Goal: Task Accomplishment & Management: Manage account settings

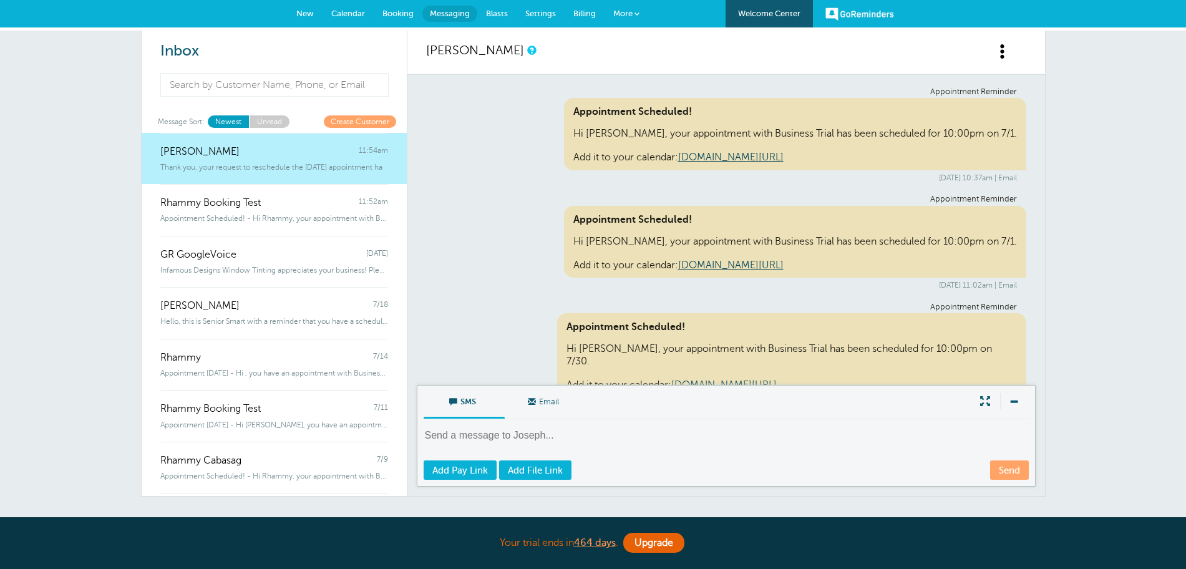
scroll to position [255, 0]
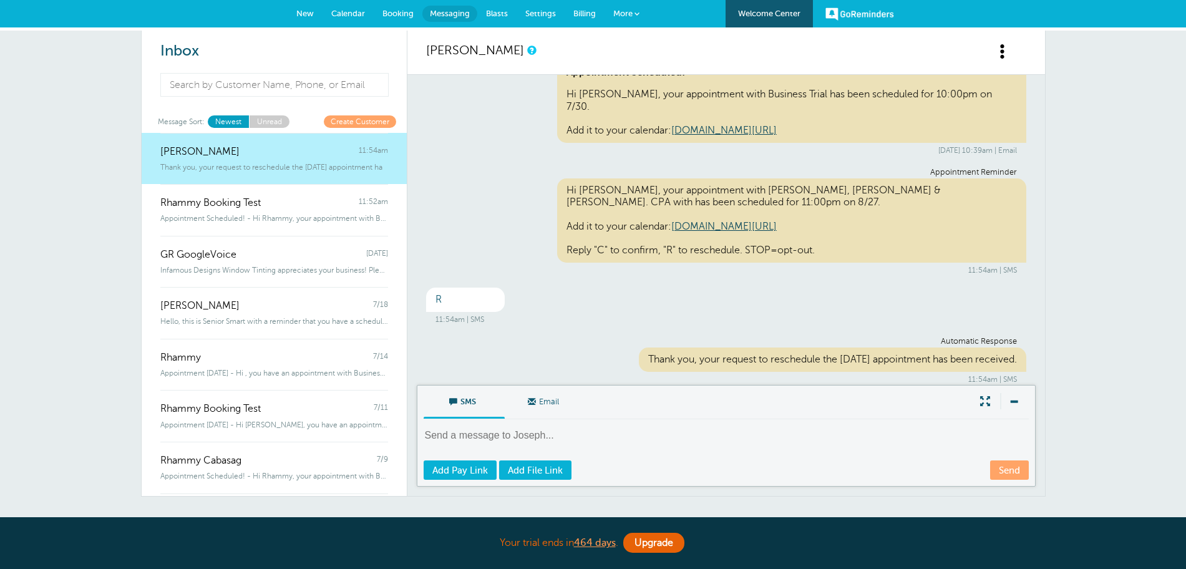
click at [349, 11] on span "Calendar" at bounding box center [348, 13] width 34 height 9
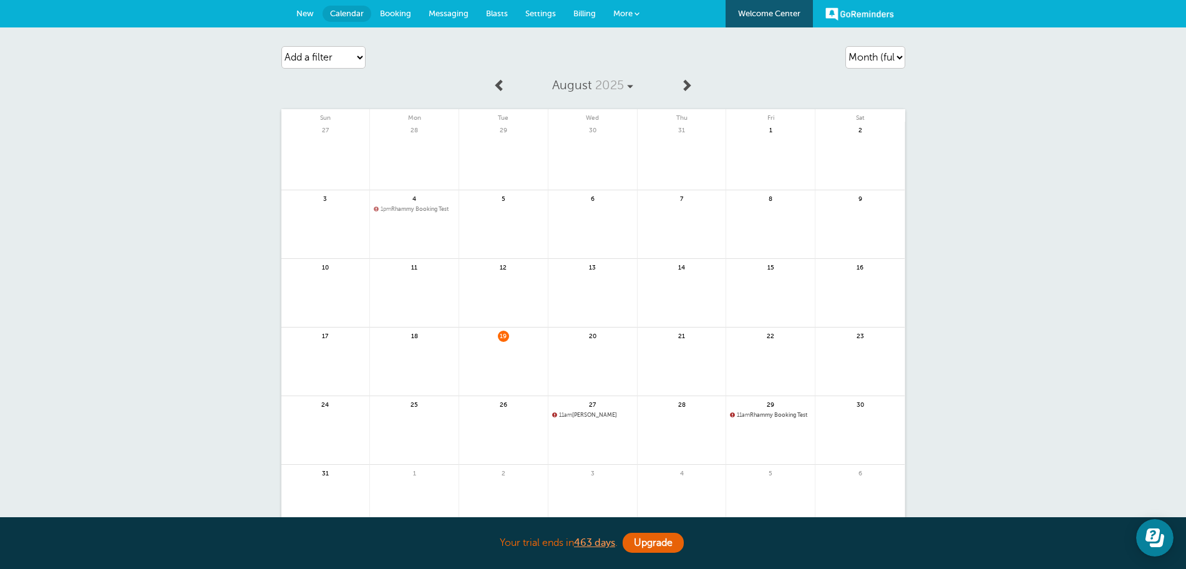
click at [580, 414] on span "11am Joseph" at bounding box center [592, 415] width 81 height 7
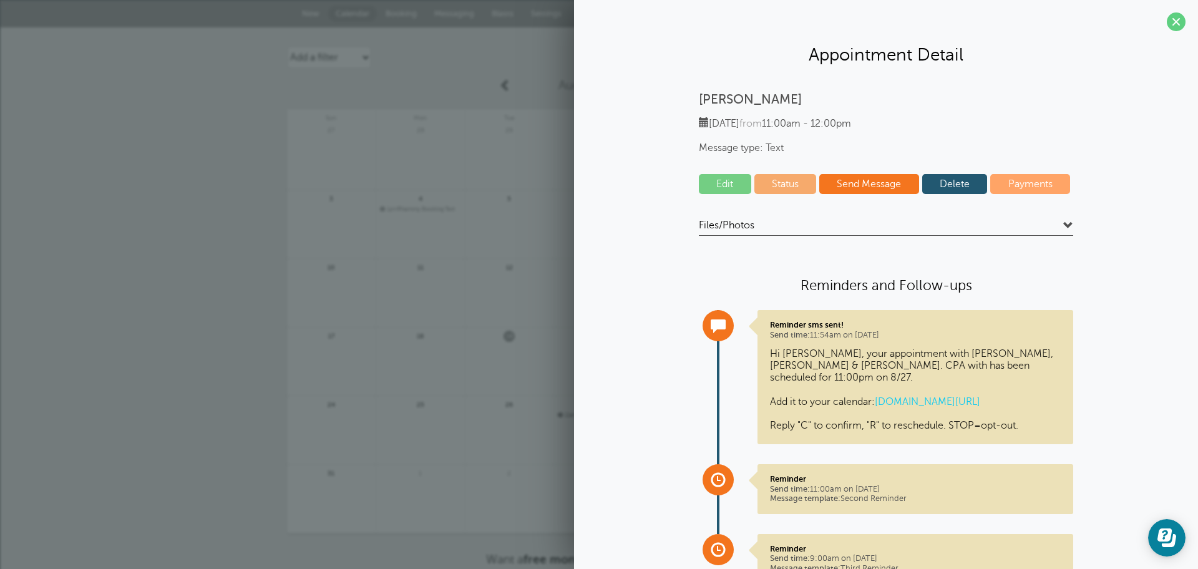
click at [941, 185] on link "Delete" at bounding box center [955, 184] width 66 height 20
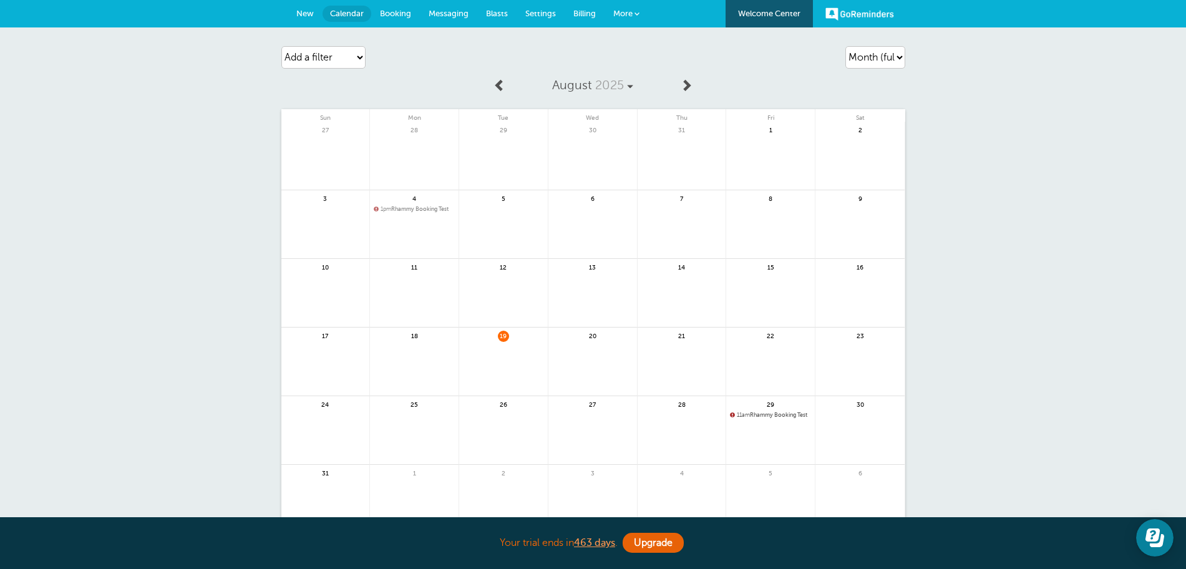
click at [769, 417] on span "11am Rhammy Booking Test" at bounding box center [770, 415] width 81 height 7
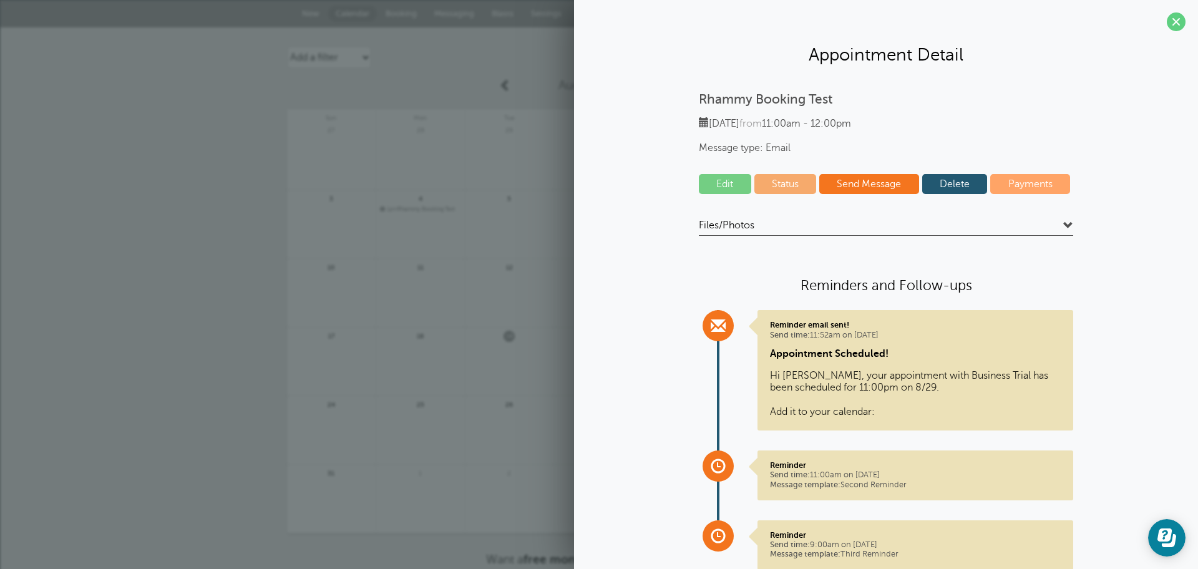
click at [939, 186] on link "Delete" at bounding box center [955, 184] width 66 height 20
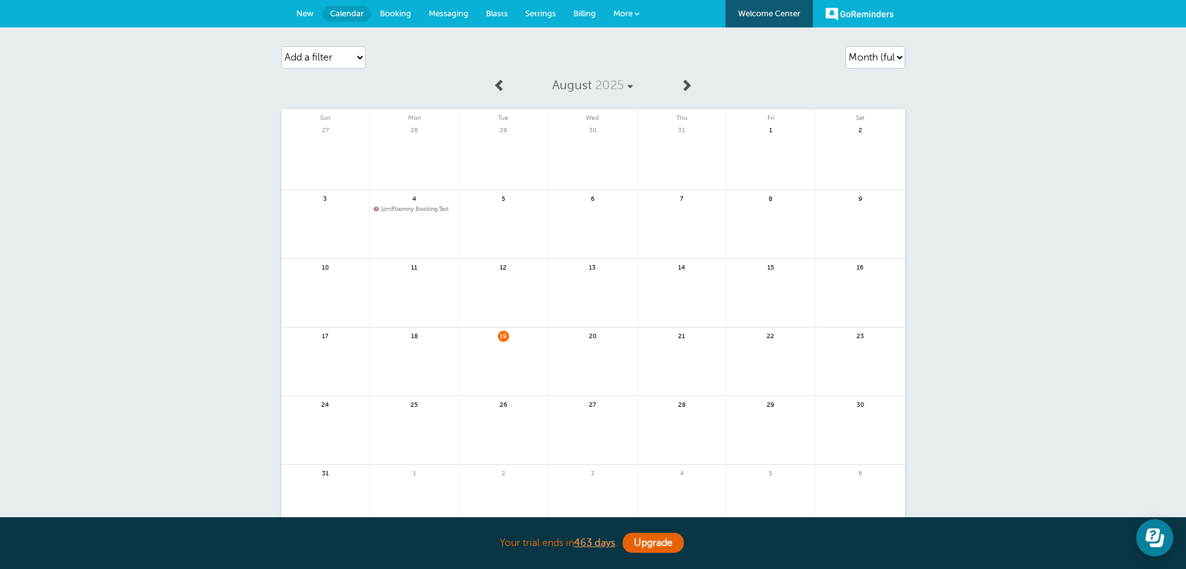
click at [446, 217] on link at bounding box center [414, 242] width 89 height 54
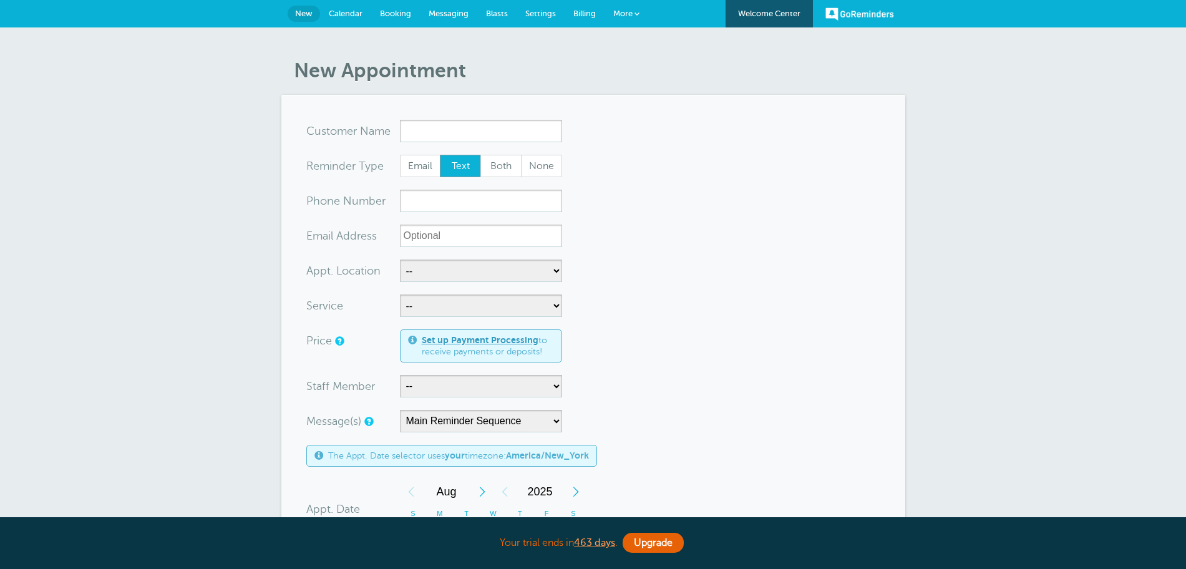
click at [348, 15] on span "Calendar" at bounding box center [346, 13] width 34 height 9
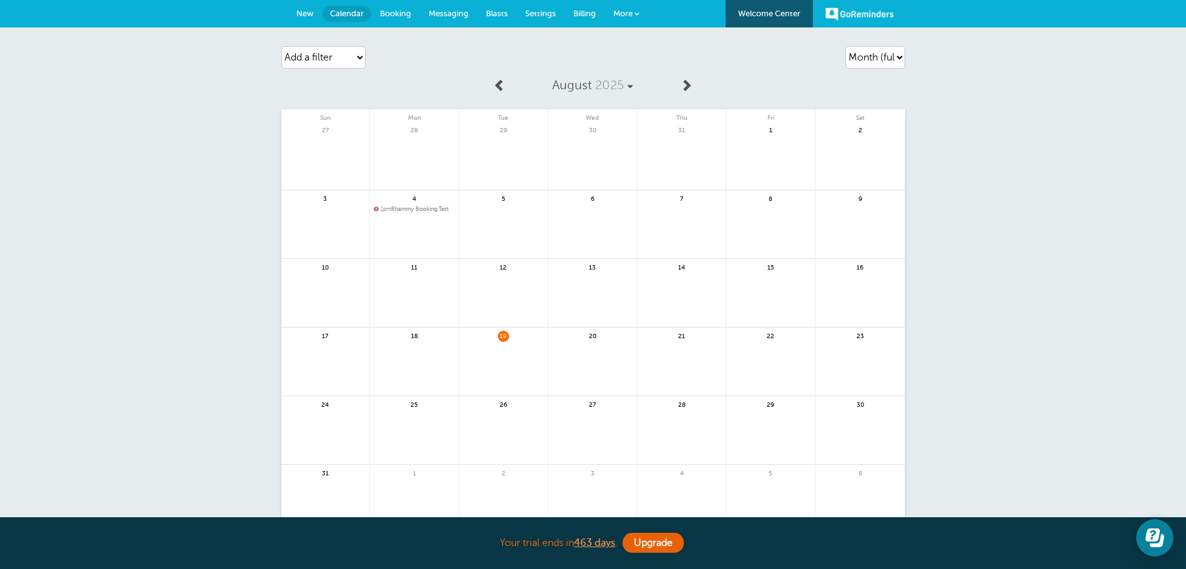
click at [847, 71] on div "Agenda Day Week Month (full view) Month (condensed) Add a filter Customer Searc…" at bounding box center [593, 57] width 624 height 35
click at [865, 58] on select "Agenda Day Week Month (full view) Month (condensed)" at bounding box center [876, 57] width 60 height 22
select select "agenda"
click at [846, 46] on select "Agenda Day Week Month (full view) Month (condensed)" at bounding box center [876, 57] width 60 height 22
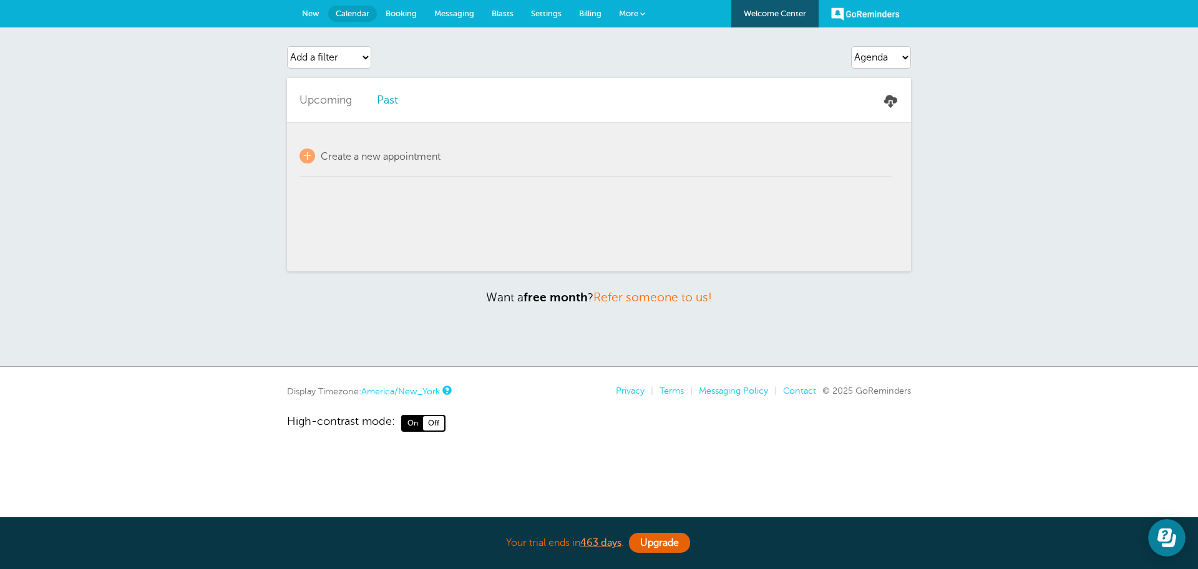
drag, startPoint x: 198, startPoint y: 249, endPoint x: 272, endPoint y: 186, distance: 96.9
click at [199, 243] on div "Agenda Day Week Month (full view) Month (condensed) Add a filter Customer Searc…" at bounding box center [599, 196] width 1198 height 339
click at [543, 15] on span "Settings" at bounding box center [546, 13] width 31 height 9
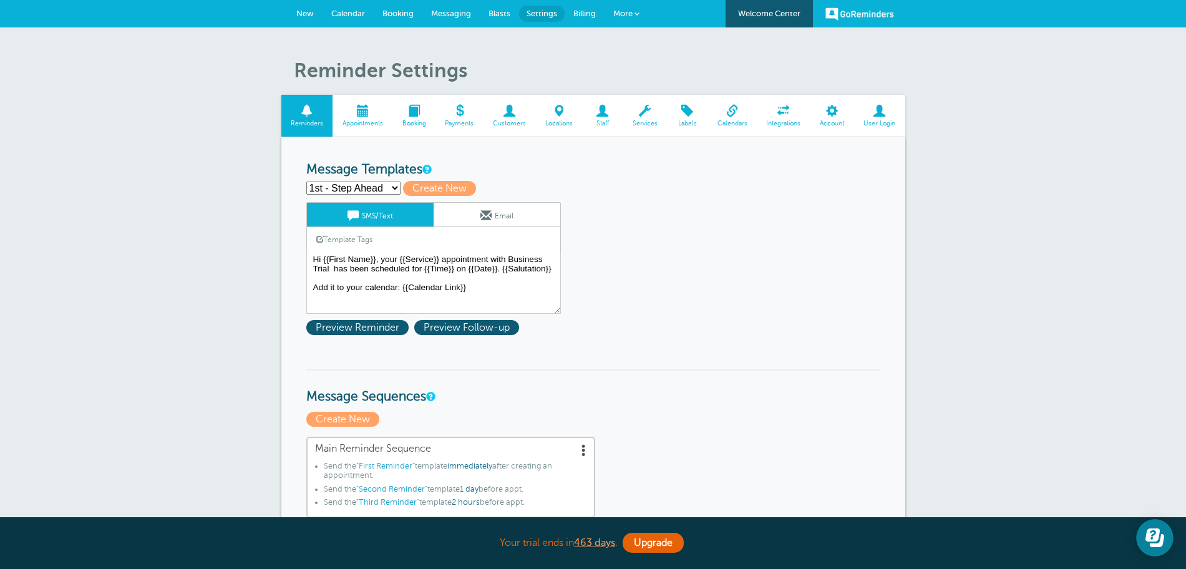
click at [359, 193] on select "1st - Step Ahead 2nd - Step Ahead First Reminder Follow Up Second Reminder Thir…" at bounding box center [353, 188] width 94 height 13
select select "159176"
click at [306, 182] on select "1st - Step Ahead 2nd - Step Ahead First Reminder Follow Up Second Reminder Thir…" at bounding box center [353, 188] width 94 height 13
type input "2nd - Step Ahead"
type textarea "Hi {{First Name}}, your {{Service}} appointment with Business Trial has been sc…"
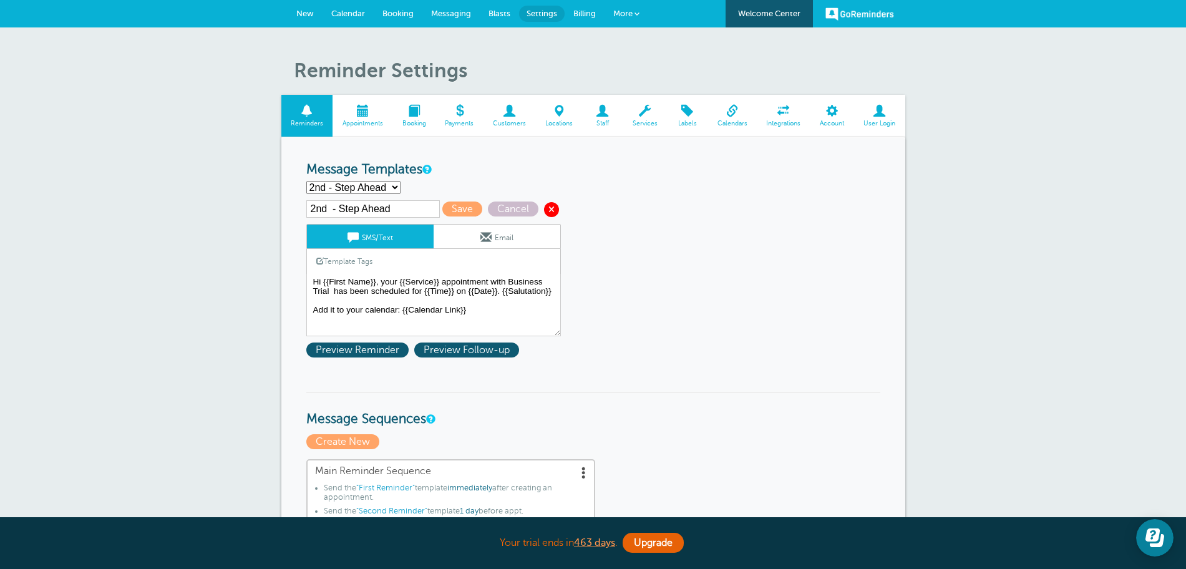
click at [546, 208] on span at bounding box center [551, 209] width 15 height 15
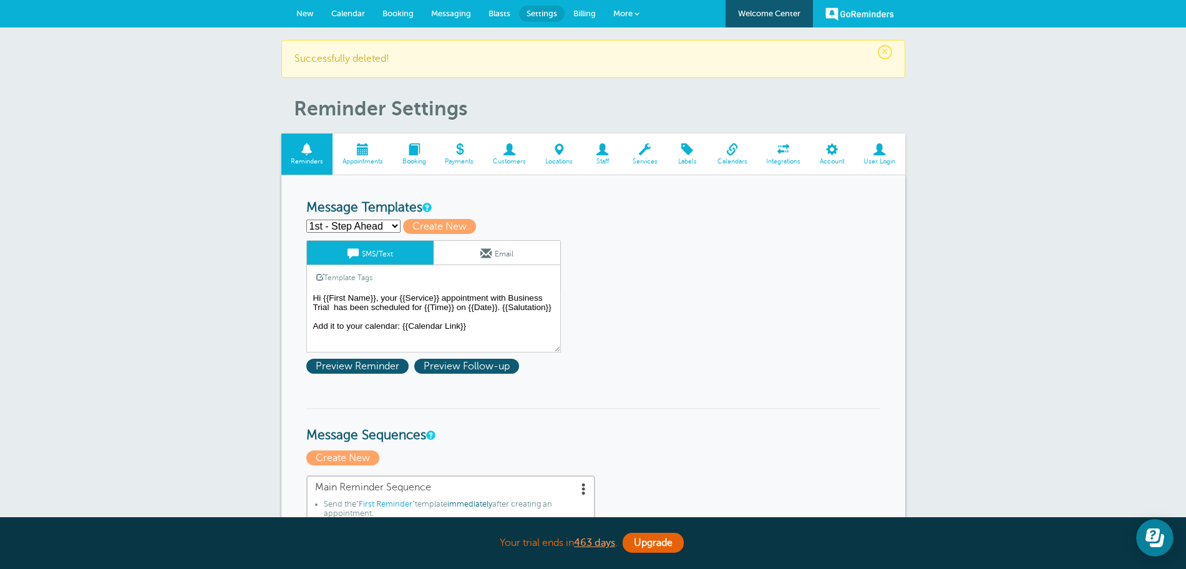
click at [350, 222] on select "1st - Step Ahead First Reminder Follow Up Second Reminder Third Reminder Create…" at bounding box center [353, 226] width 94 height 13
select select "142289"
click at [306, 220] on select "1st - Step Ahead First Reminder Follow Up Second Reminder Third Reminder Create…" at bounding box center [353, 226] width 94 height 13
type input "First Reminder"
type textarea "Hi {{First Name}}, your {{Service}} appointment with Griffiths, Dreher & Evans,…"
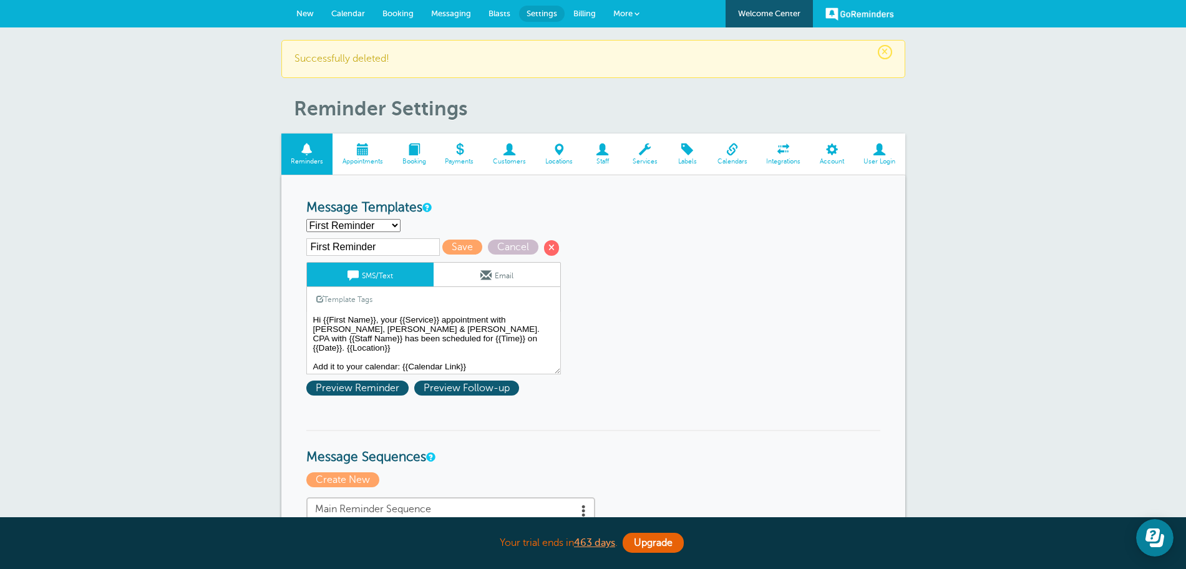
click at [348, 232] on select "1st - Step Ahead First Reminder Follow Up Second Reminder Third Reminder Create…" at bounding box center [353, 225] width 94 height 13
select select "159175"
click at [306, 219] on select "1st - Step Ahead First Reminder Follow Up Second Reminder Third Reminder Create…" at bounding box center [353, 225] width 94 height 13
type input "1st - Step Ahead"
type textarea "Hi {{First Name}}, your {{Service}} appointment with Business Trial has been sc…"
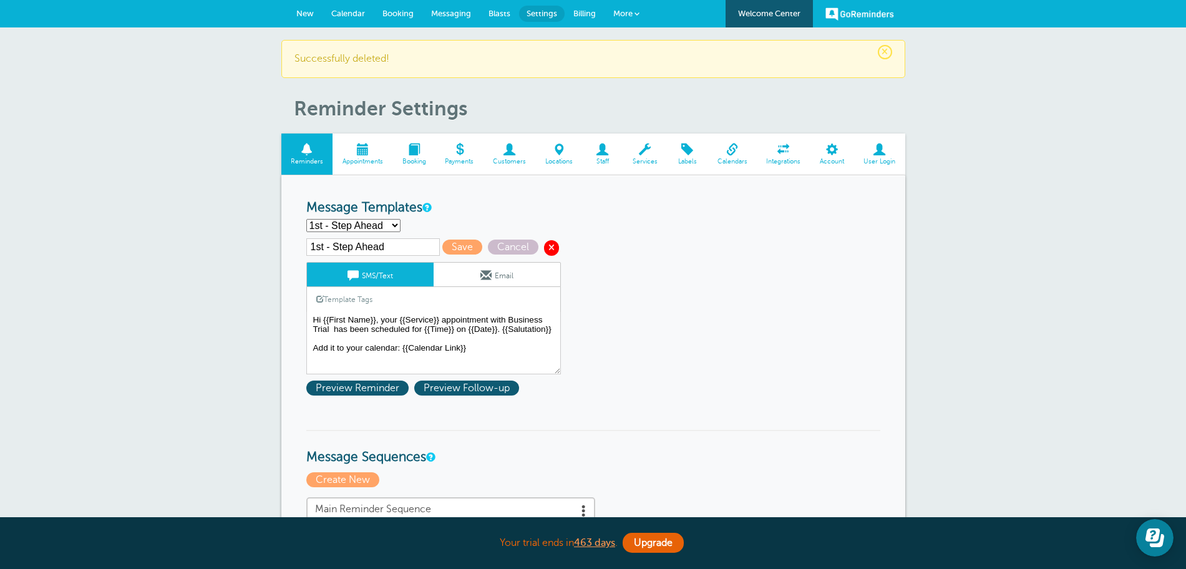
click at [545, 250] on span at bounding box center [551, 247] width 15 height 15
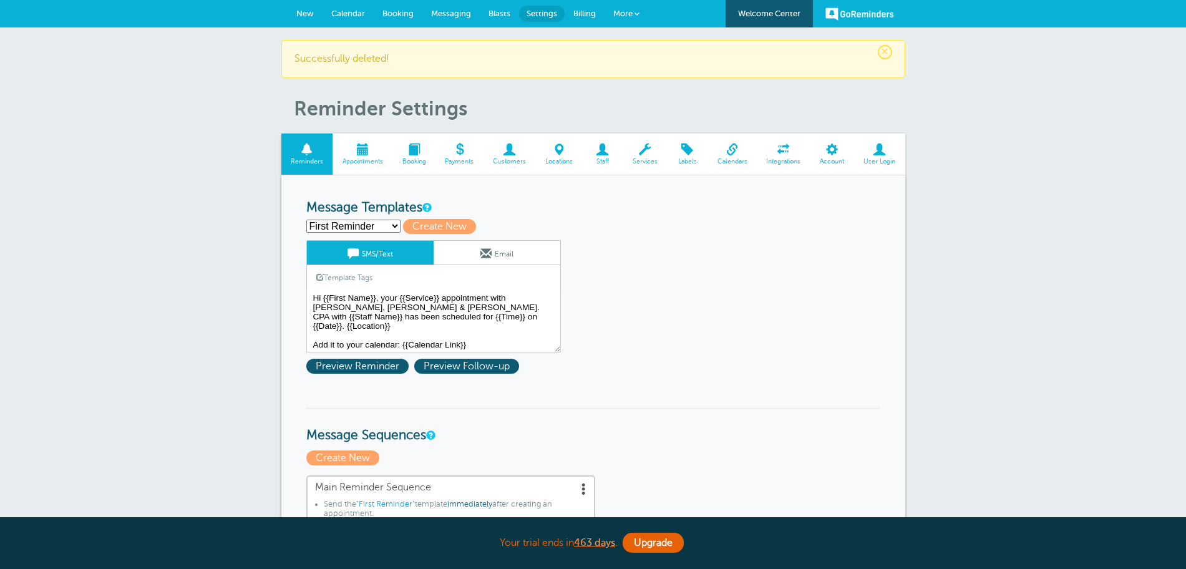
click at [329, 230] on select "First Reminder Follow Up Second Reminder Third Reminder Create new..." at bounding box center [353, 226] width 94 height 13
click at [306, 9] on span "New" at bounding box center [304, 13] width 17 height 9
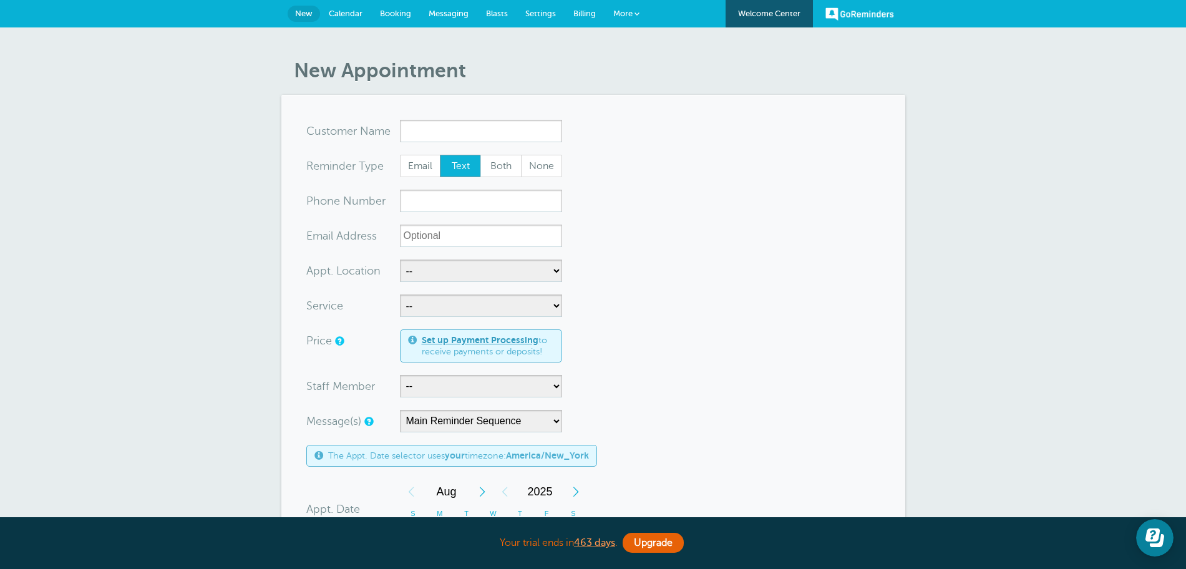
click at [351, 242] on div "xx-no-autofill Ema il Add ress" at bounding box center [353, 236] width 94 height 22
click at [545, 19] on link "Settings" at bounding box center [541, 13] width 48 height 27
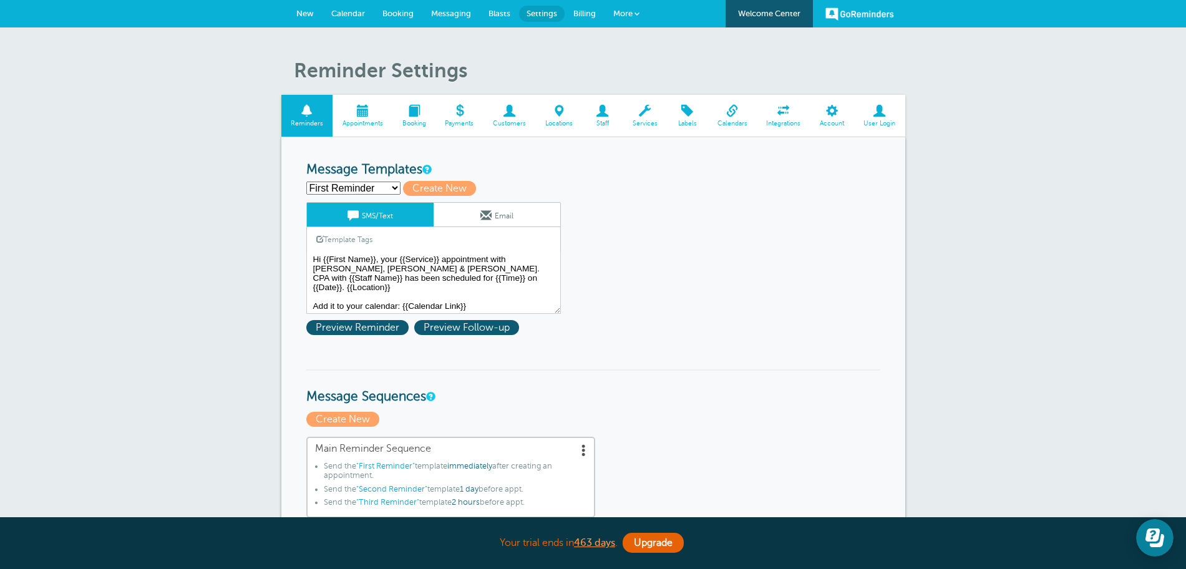
click at [612, 115] on span at bounding box center [602, 111] width 41 height 12
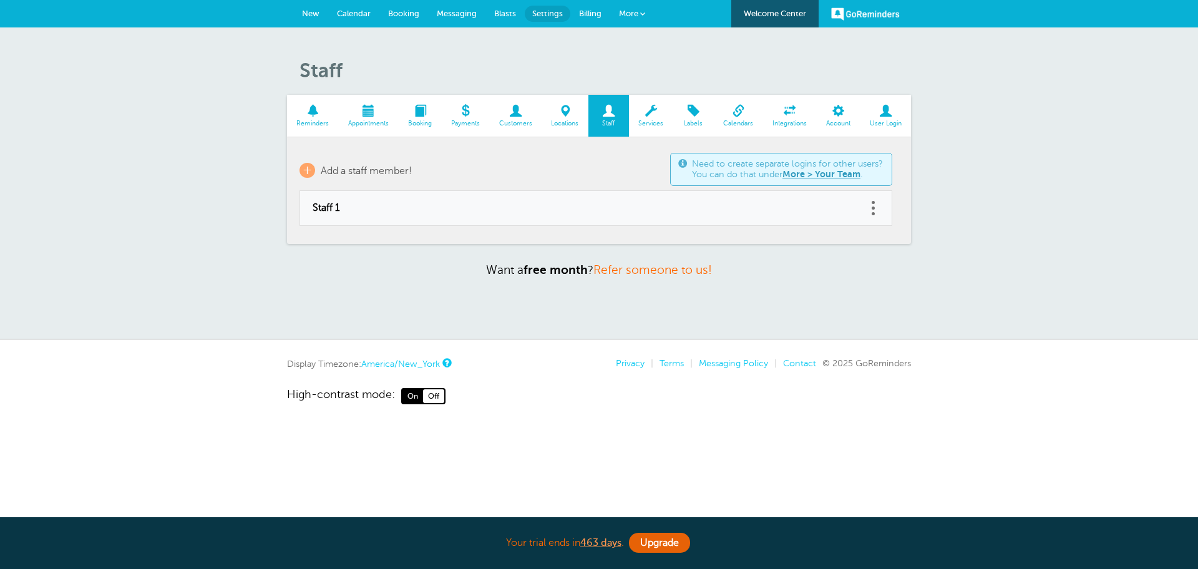
click at [883, 208] on td "Delete Edit" at bounding box center [880, 208] width 26 height 35
click at [876, 208] on link at bounding box center [873, 207] width 12 height 19
click at [814, 166] on button "Delete" at bounding box center [817, 176] width 37 height 22
click at [557, 120] on span "Locations" at bounding box center [565, 123] width 34 height 7
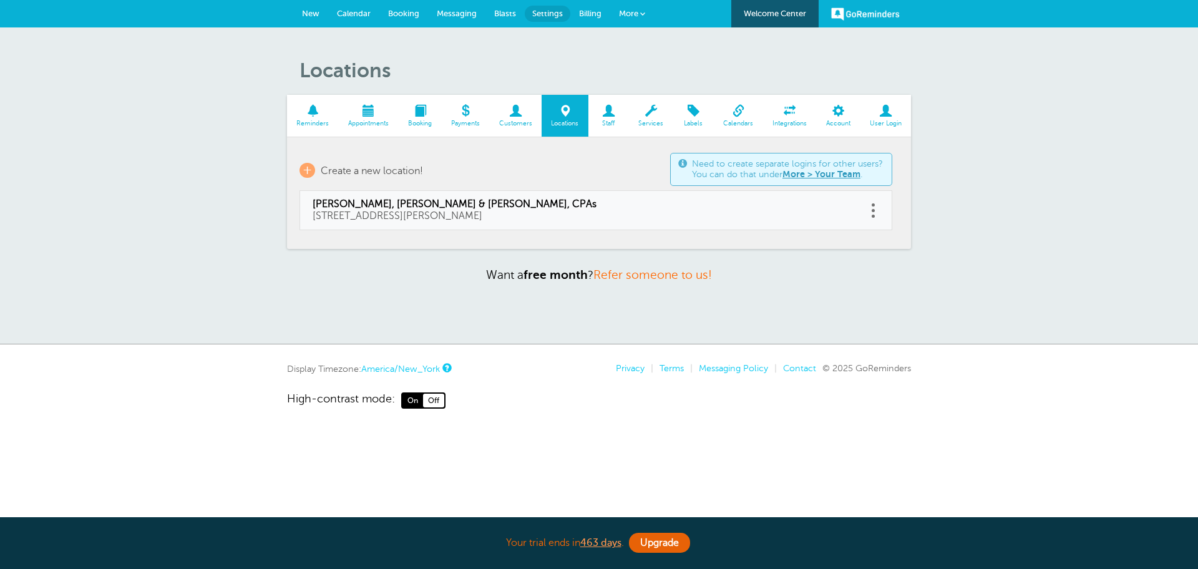
click at [874, 213] on link at bounding box center [873, 210] width 12 height 19
drag, startPoint x: 831, startPoint y: 170, endPoint x: 663, endPoint y: 80, distance: 190.4
click at [831, 170] on button "Delete" at bounding box center [817, 178] width 37 height 22
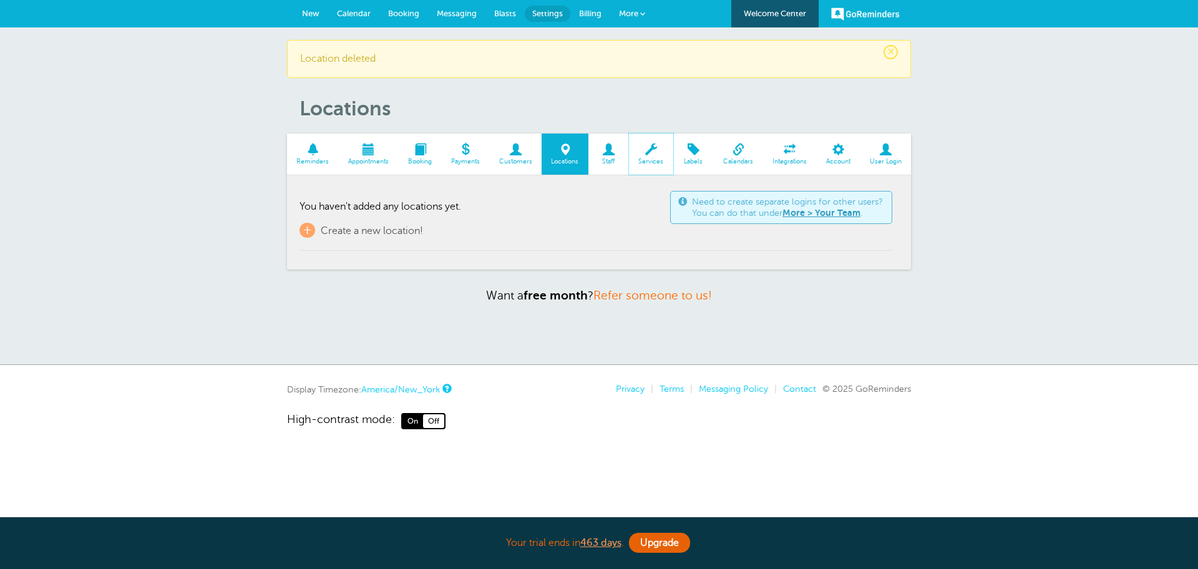
click at [649, 150] on span at bounding box center [651, 150] width 44 height 12
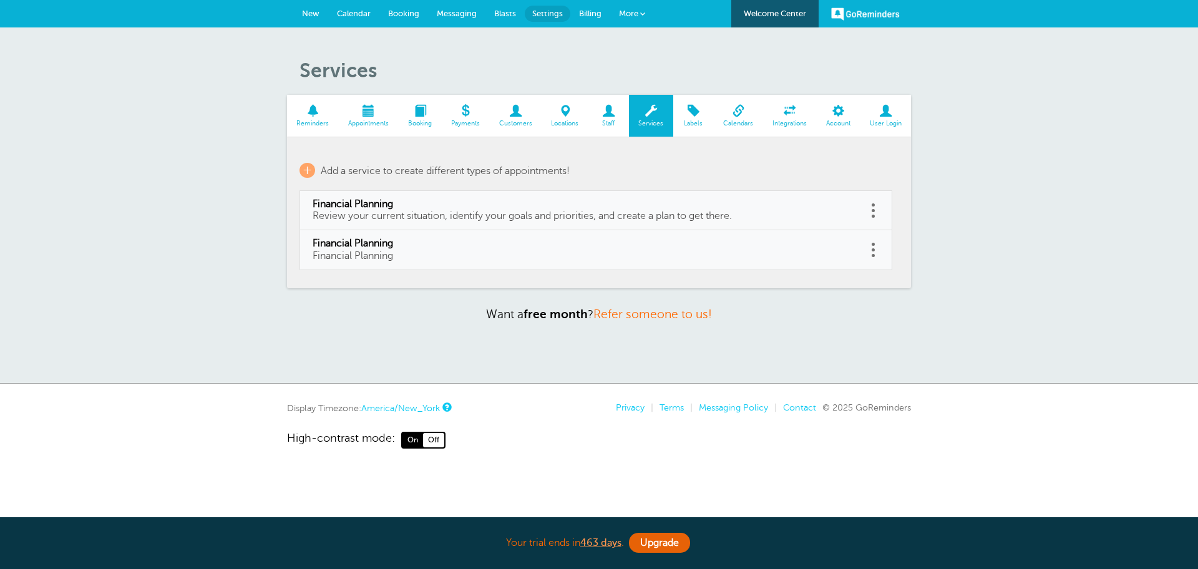
click at [873, 215] on span at bounding box center [873, 216] width 3 height 3
click at [816, 171] on button "Delete" at bounding box center [817, 178] width 37 height 22
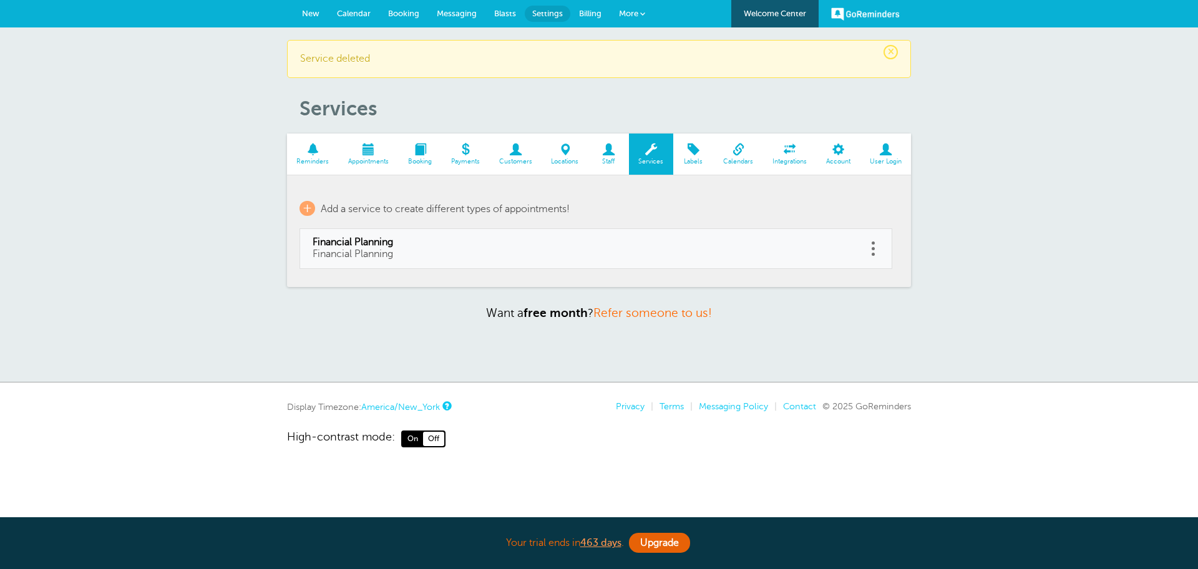
click at [874, 238] on td "Delete Edit" at bounding box center [880, 248] width 26 height 39
click at [874, 248] on span at bounding box center [873, 248] width 3 height 3
click at [810, 227] on div "Delete Edit" at bounding box center [840, 216] width 96 height 37
click at [875, 247] on link at bounding box center [873, 248] width 12 height 19
click at [879, 248] on td "Delete Edit" at bounding box center [880, 248] width 26 height 39
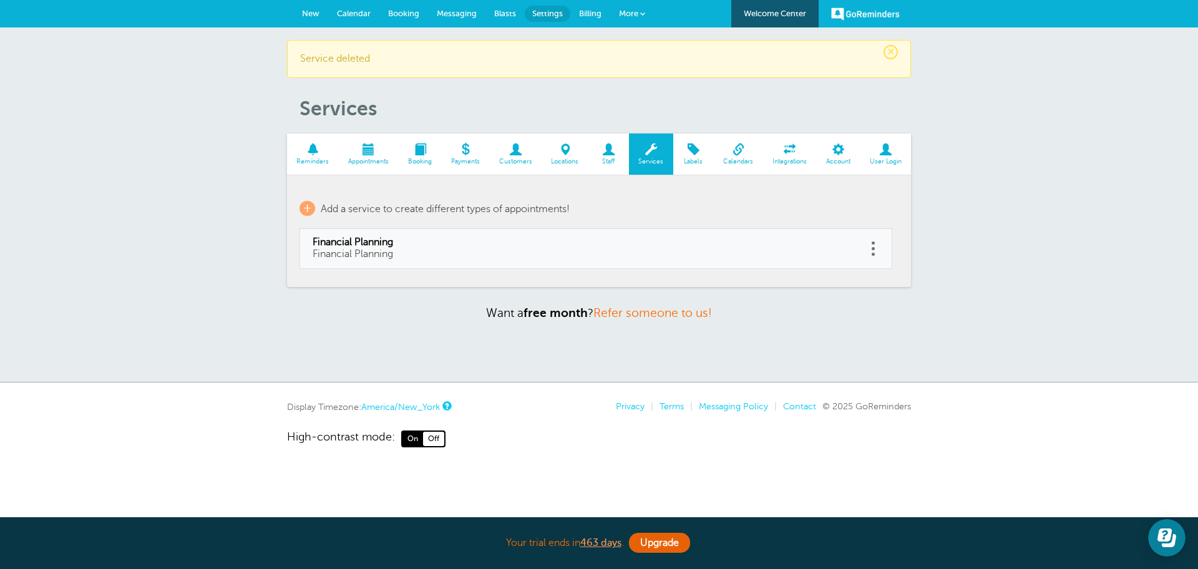
click at [873, 248] on span at bounding box center [873, 248] width 3 height 3
click at [813, 215] on button "Delete" at bounding box center [817, 216] width 37 height 22
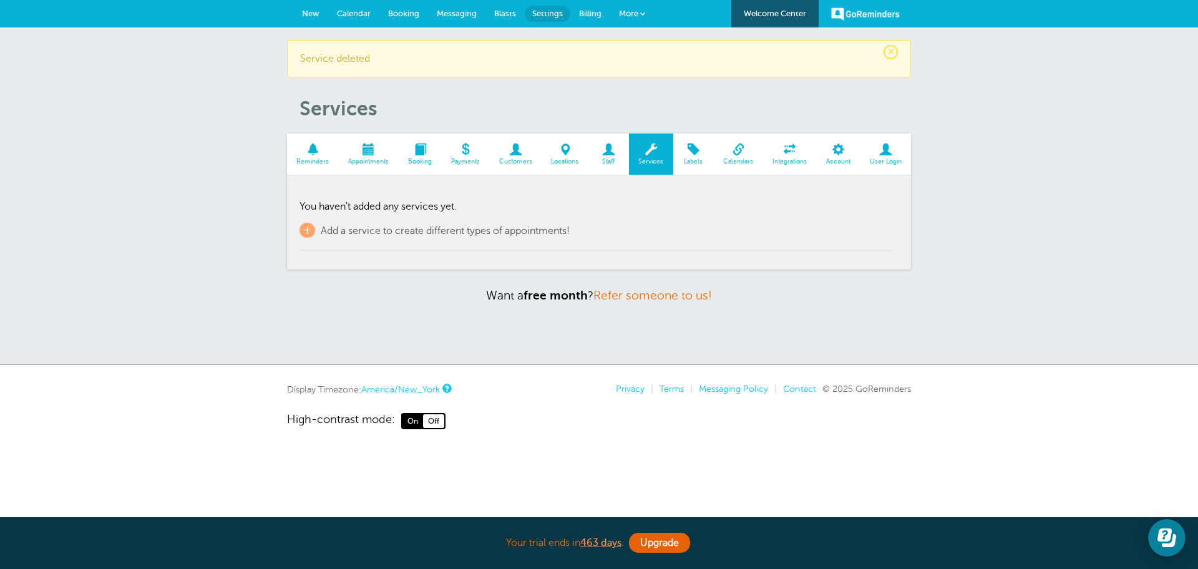
click at [317, 14] on span "New" at bounding box center [310, 13] width 17 height 9
